Goal: Task Accomplishment & Management: Manage account settings

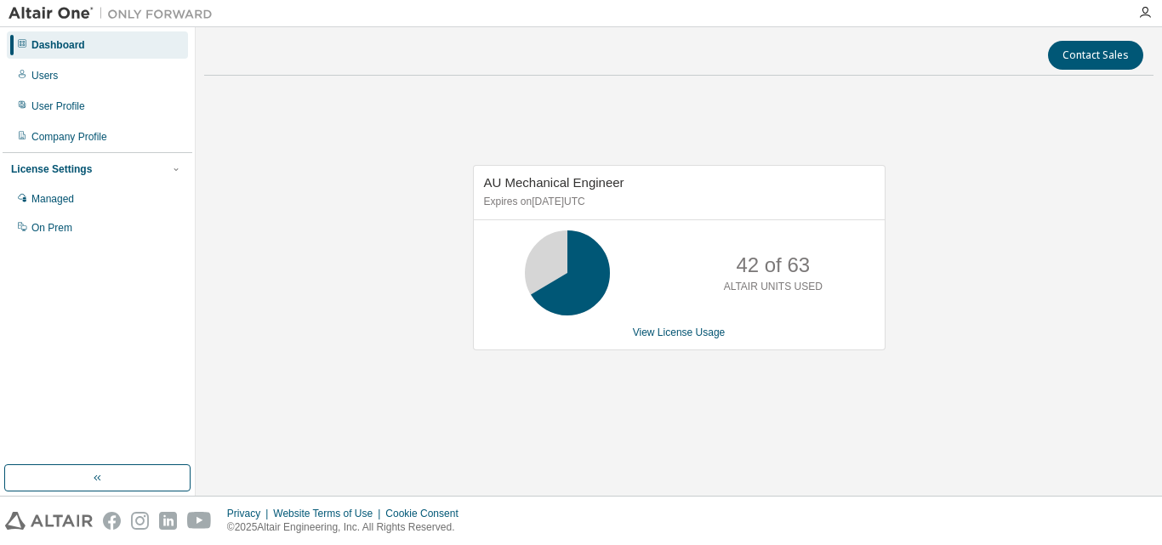
click at [667, 340] on div "AU Mechanical Engineer Expires on [DATE] UTC 42 of 63 ALTAIR UNITS USED View Li…" at bounding box center [679, 257] width 412 height 185
click at [667, 334] on link "View License Usage" at bounding box center [679, 333] width 93 height 12
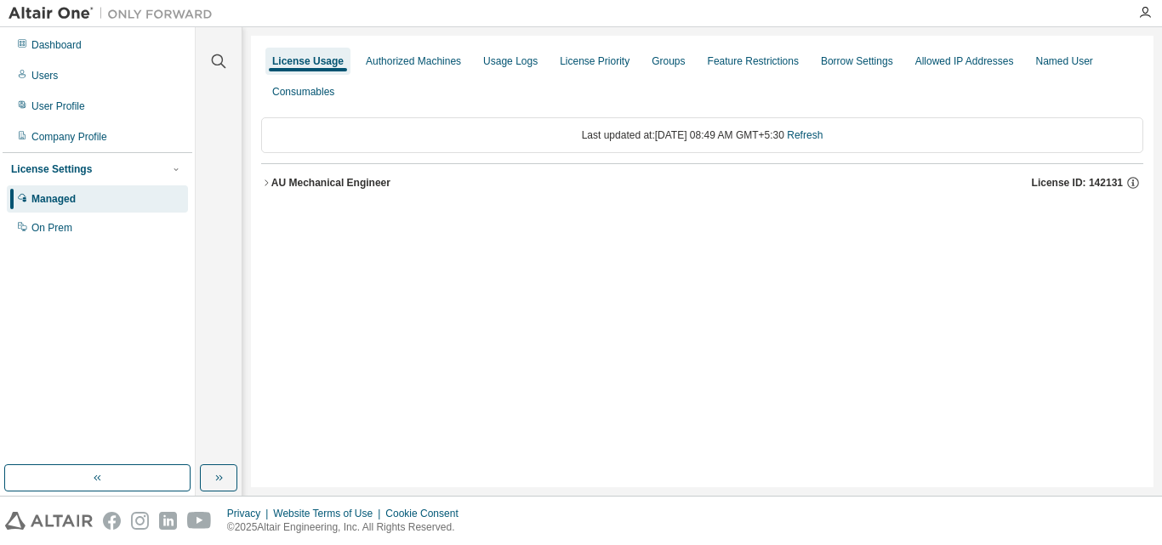
click at [604, 306] on div "License Usage Authorized Machines Usage Logs License Priority Groups Feature Re…" at bounding box center [702, 262] width 902 height 452
click at [276, 184] on div "AU Mechanical Engineer" at bounding box center [330, 183] width 119 height 14
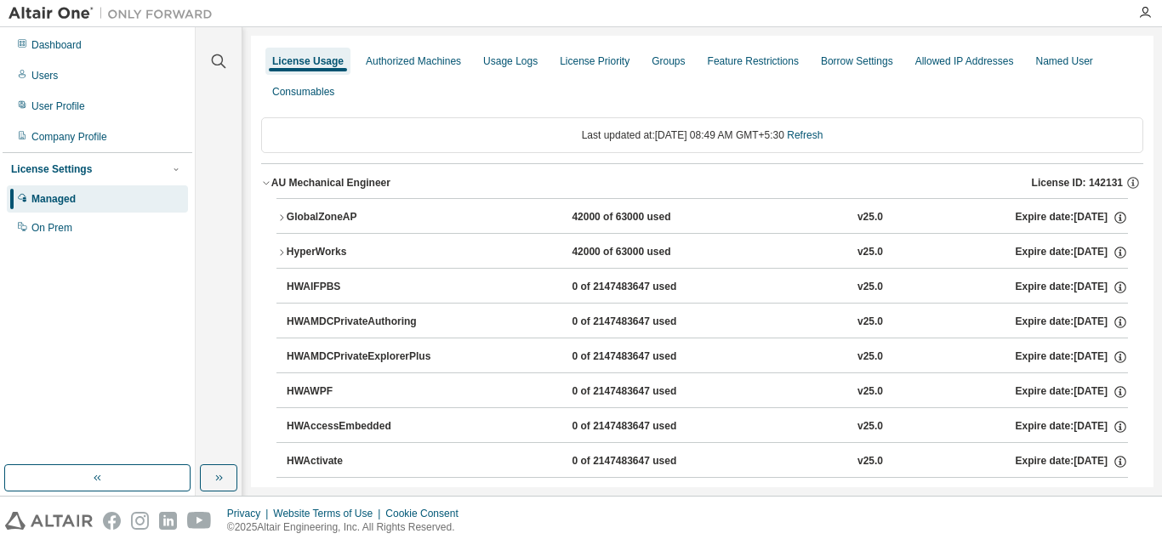
click at [307, 214] on div "GlobalZoneAP" at bounding box center [363, 217] width 153 height 15
